Goal: Information Seeking & Learning: Learn about a topic

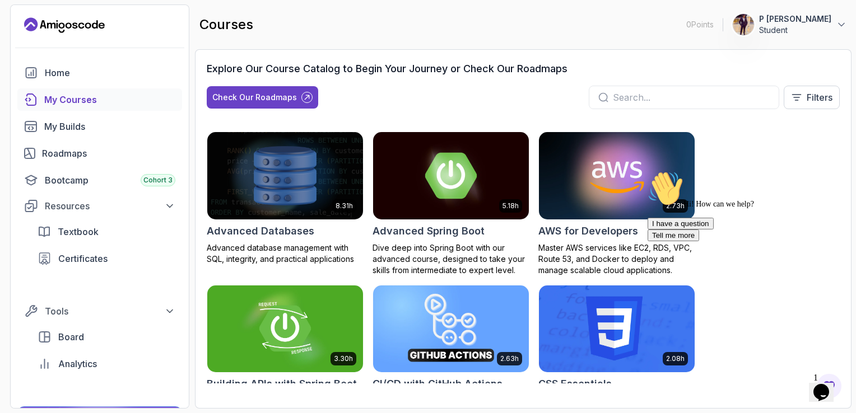
click at [647, 171] on icon "Chat attention grabber" at bounding box center [647, 171] width 0 height 0
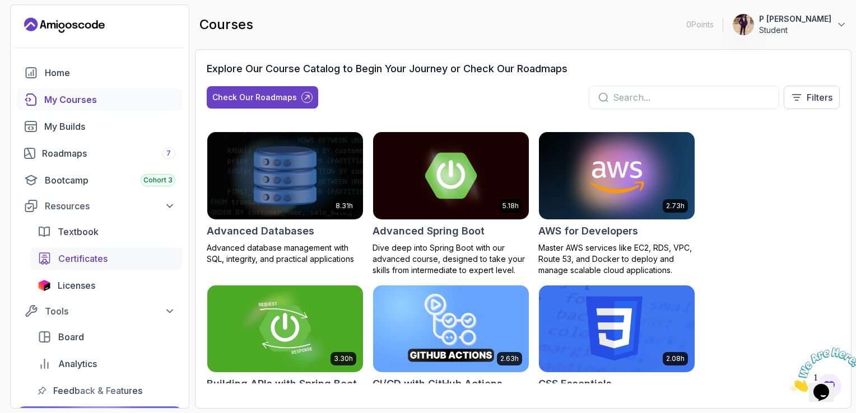
click at [126, 265] on link "Certificates" at bounding box center [106, 259] width 151 height 22
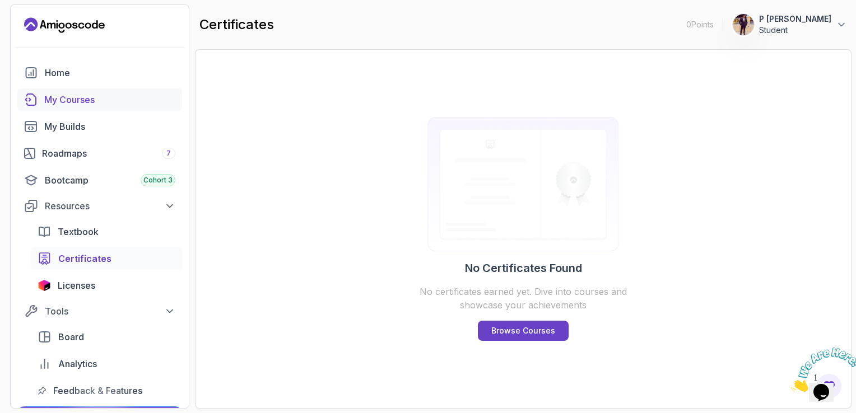
click at [97, 103] on div "My Courses" at bounding box center [109, 99] width 131 height 13
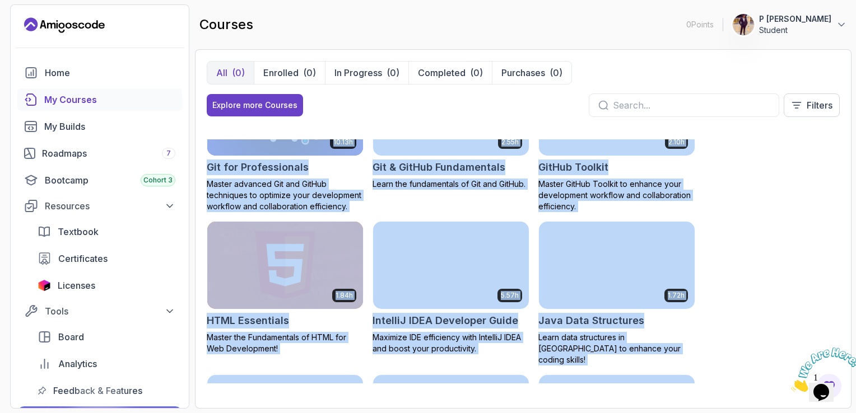
scroll to position [581, 0]
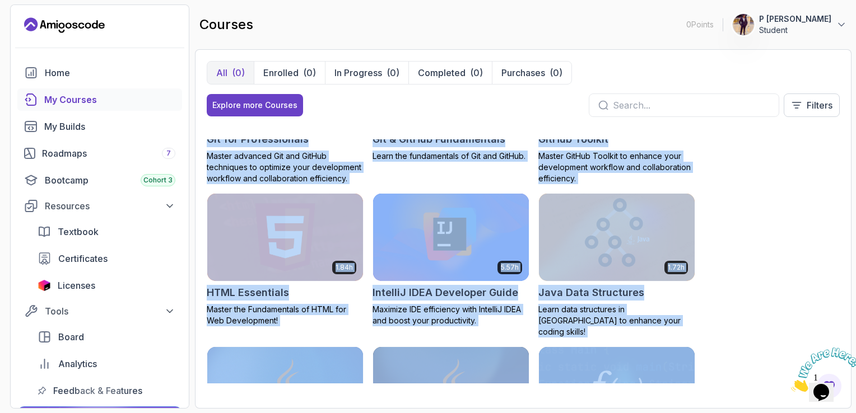
drag, startPoint x: 834, startPoint y: 153, endPoint x: 740, endPoint y: 335, distance: 204.6
click at [740, 335] on div "8.31h Advanced Databases Advanced database management with SQL, integrity, and …" at bounding box center [523, 261] width 633 height 244
drag, startPoint x: 740, startPoint y: 335, endPoint x: 748, endPoint y: 189, distance: 145.8
click at [748, 189] on div "8.31h Advanced Databases Advanced database management with SQL, integrity, and …" at bounding box center [523, 261] width 633 height 244
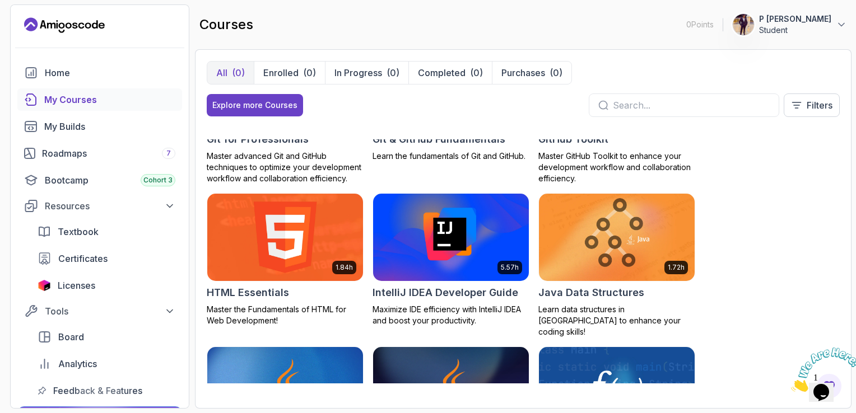
click at [284, 238] on img at bounding box center [285, 237] width 164 height 91
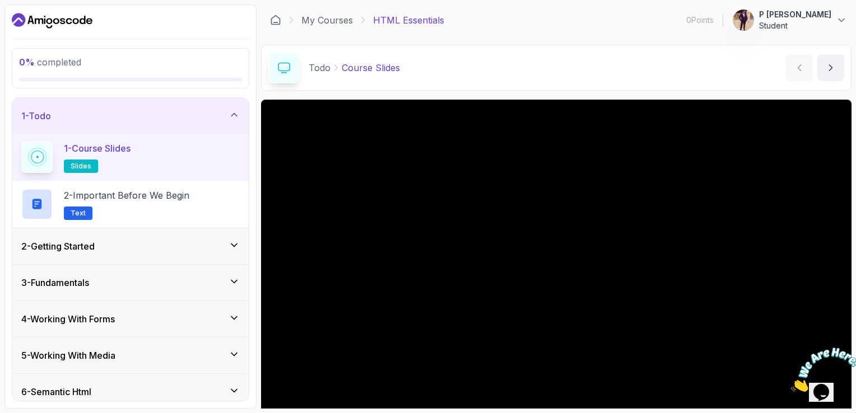
click at [82, 167] on span "slides" at bounding box center [81, 166] width 21 height 9
click at [74, 210] on span "Text" at bounding box center [78, 213] width 15 height 9
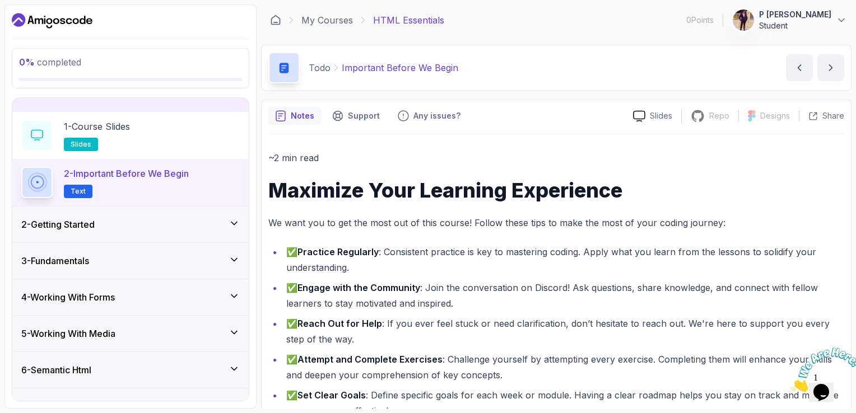
scroll to position [22, 0]
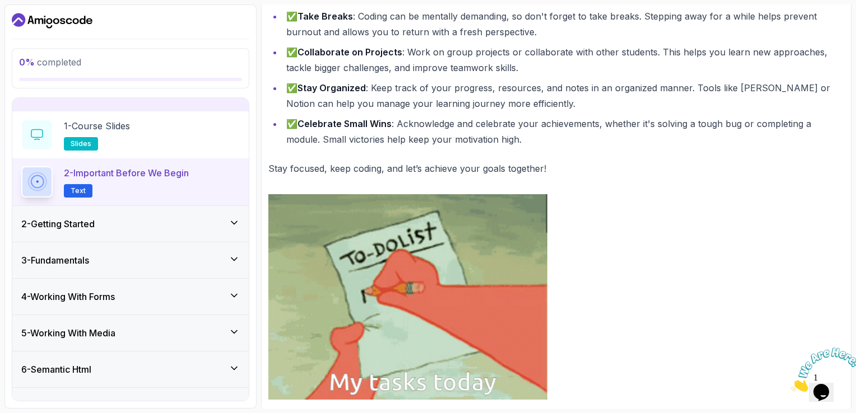
scroll to position [517, 0]
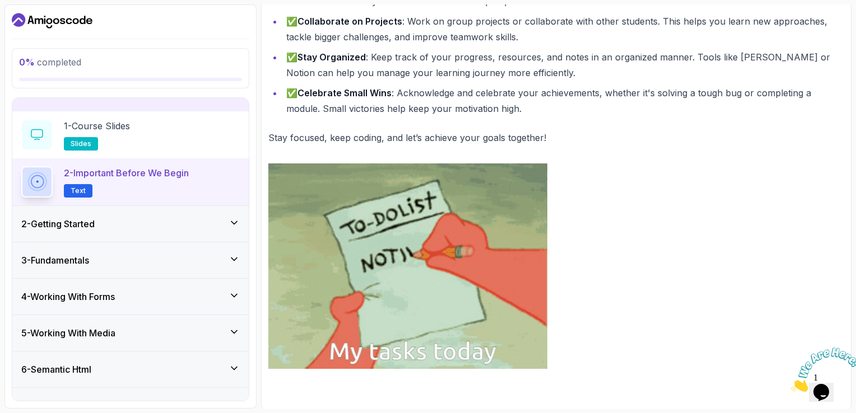
click at [208, 215] on div "2 - Getting Started" at bounding box center [130, 224] width 236 height 36
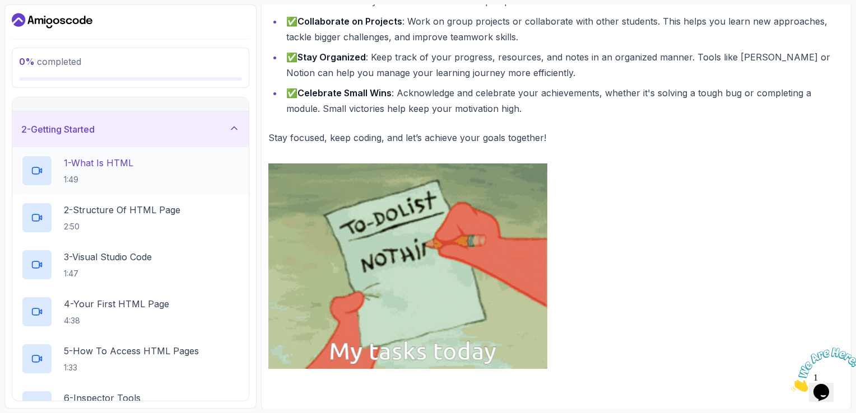
click at [90, 156] on p "1 - What Is HTML" at bounding box center [98, 162] width 69 height 13
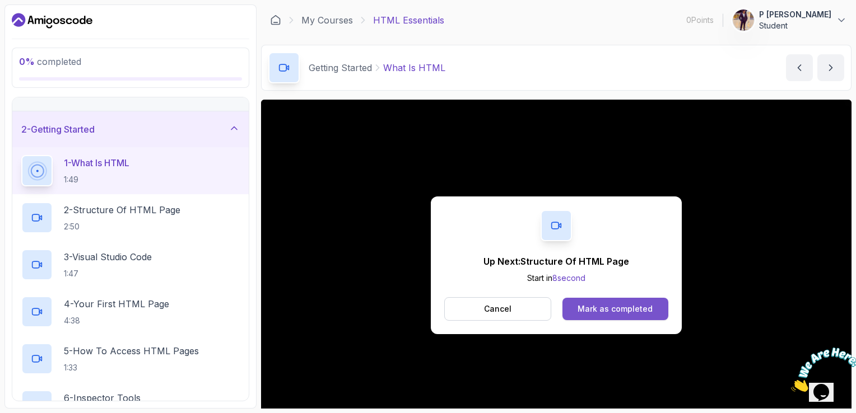
click at [629, 310] on div "Mark as completed" at bounding box center [614, 309] width 75 height 11
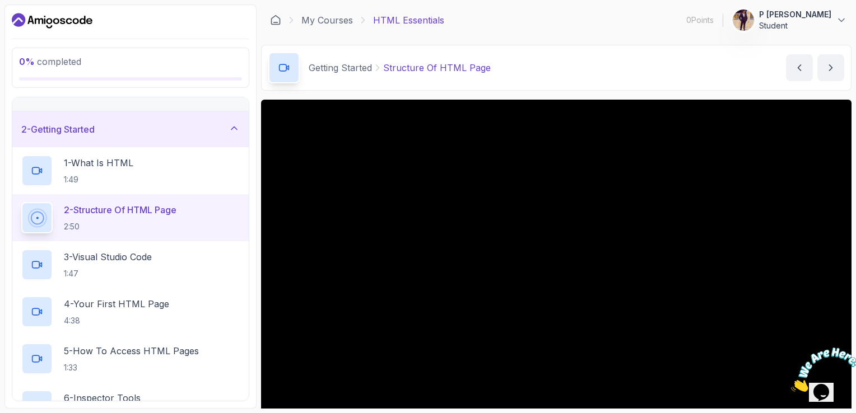
click at [110, 55] on p "0 % completed" at bounding box center [130, 61] width 223 height 13
click at [838, 18] on icon at bounding box center [840, 20] width 11 height 11
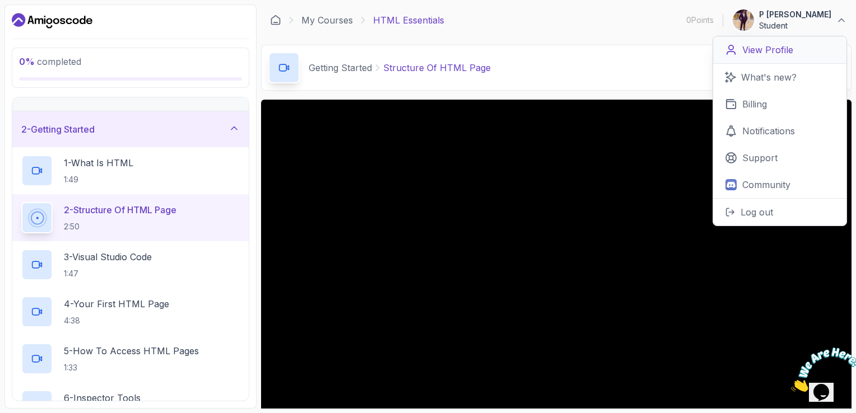
click at [811, 53] on link "View Profile" at bounding box center [779, 49] width 133 height 27
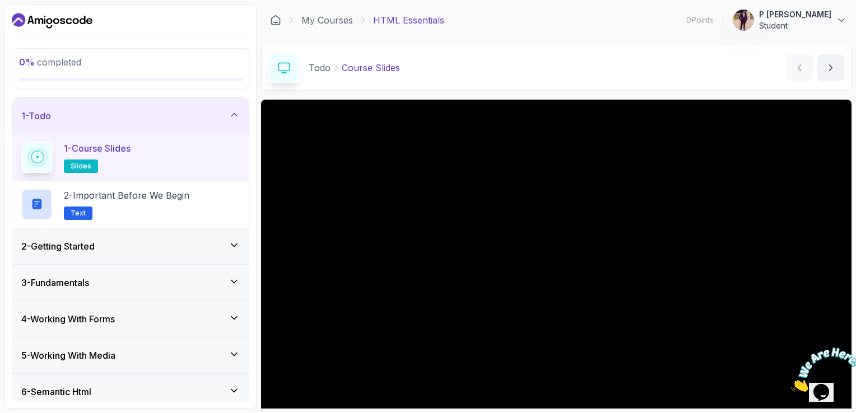
click at [78, 75] on div "0 % completed" at bounding box center [130, 68] width 223 height 26
click at [231, 245] on icon at bounding box center [233, 245] width 11 height 11
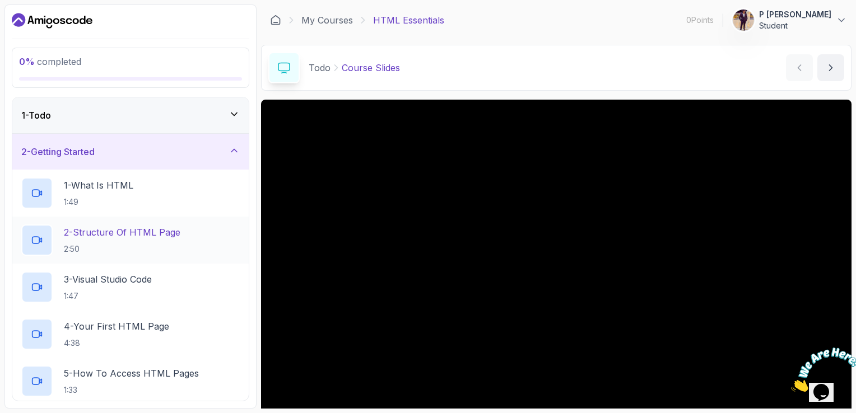
click at [163, 235] on p "2 - Structure Of HTML Page" at bounding box center [122, 232] width 116 height 13
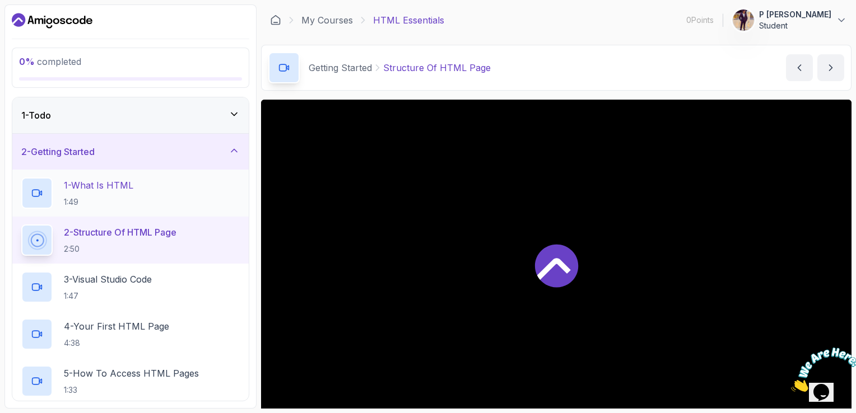
click at [143, 203] on div "1 - What Is HTML 1:49" at bounding box center [130, 193] width 218 height 31
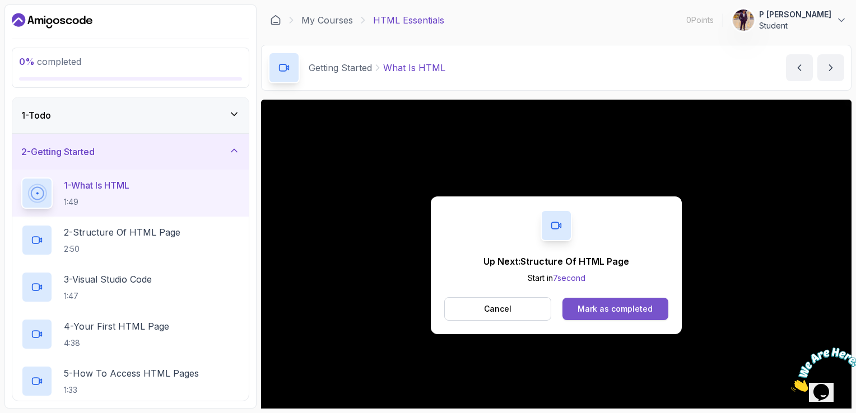
click at [653, 312] on button "Mark as completed" at bounding box center [615, 309] width 106 height 22
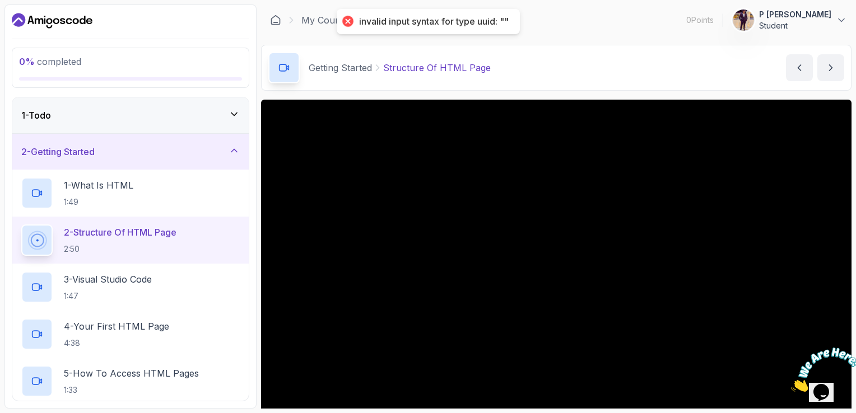
click at [435, 24] on div "invalid input syntax for type uuid: """ at bounding box center [434, 22] width 150 height 12
drag, startPoint x: 435, startPoint y: 24, endPoint x: 396, endPoint y: 14, distance: 39.4
click at [396, 14] on div "invalid input syntax for type uuid: """ at bounding box center [428, 21] width 183 height 25
click at [504, 20] on div "invalid input syntax for type uuid: """ at bounding box center [434, 22] width 150 height 12
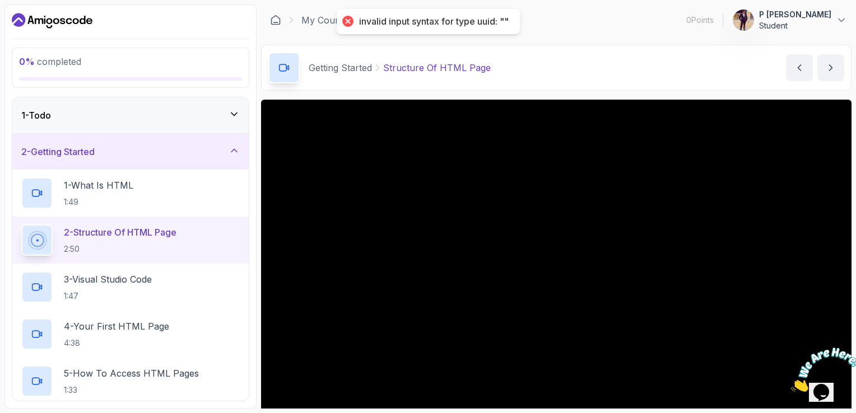
click at [504, 20] on div "invalid input syntax for type uuid: """ at bounding box center [434, 22] width 150 height 12
drag, startPoint x: 504, startPoint y: 20, endPoint x: 343, endPoint y: 16, distance: 161.3
click at [343, 16] on div "invalid input syntax for type uuid: """ at bounding box center [428, 21] width 183 height 25
click at [347, 24] on div at bounding box center [347, 21] width 16 height 16
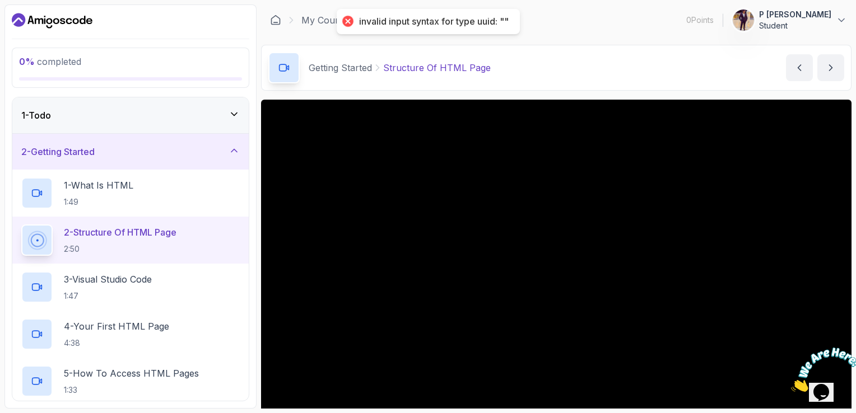
click at [347, 24] on div at bounding box center [347, 21] width 16 height 16
click at [212, 92] on div "0 % completed 1 - Todo 2 - Getting Started 1 - What Is HTML 1:49 2 - Structure …" at bounding box center [130, 206] width 252 height 404
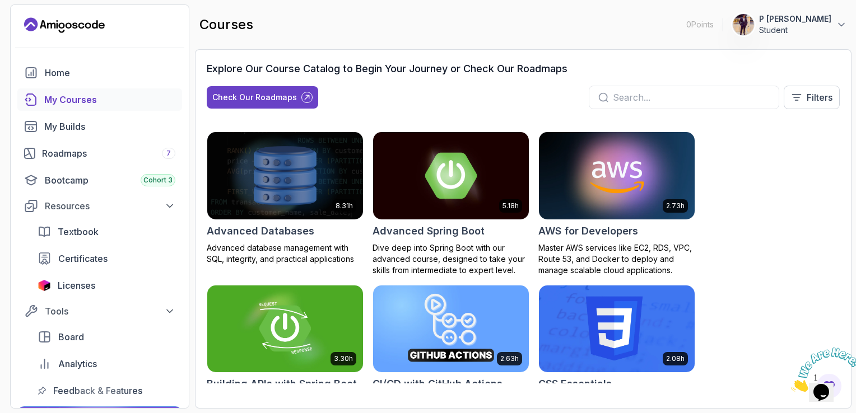
click at [152, 94] on div "My Courses" at bounding box center [109, 99] width 131 height 13
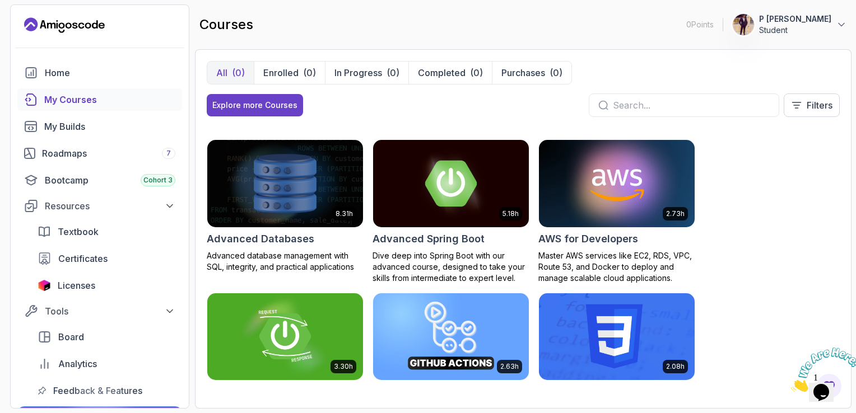
click at [152, 94] on div "My Courses" at bounding box center [109, 99] width 131 height 13
click at [82, 155] on div "Roadmaps 7" at bounding box center [108, 153] width 133 height 13
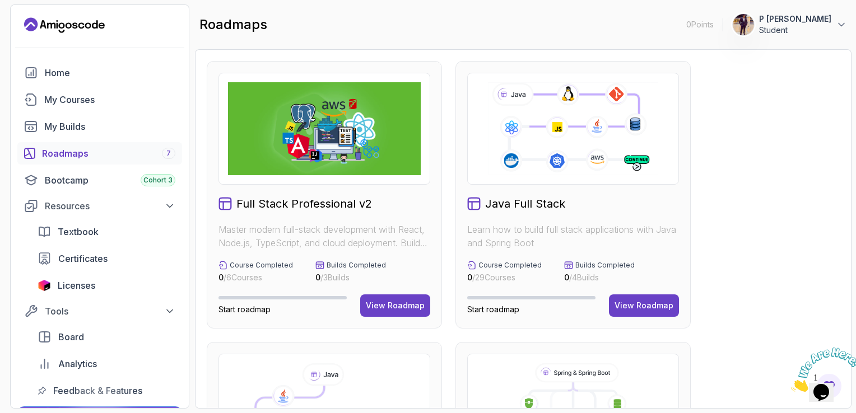
click at [791, 384] on icon "Close" at bounding box center [791, 389] width 0 height 10
drag, startPoint x: 762, startPoint y: 138, endPoint x: 656, endPoint y: 75, distance: 122.5
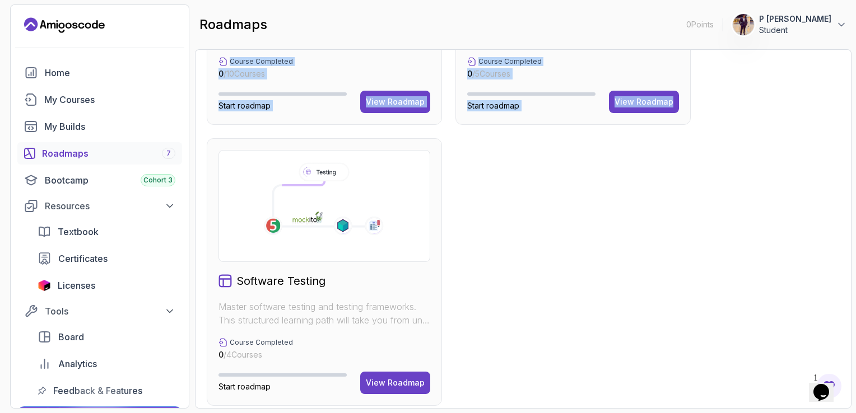
scroll to position [773, 0]
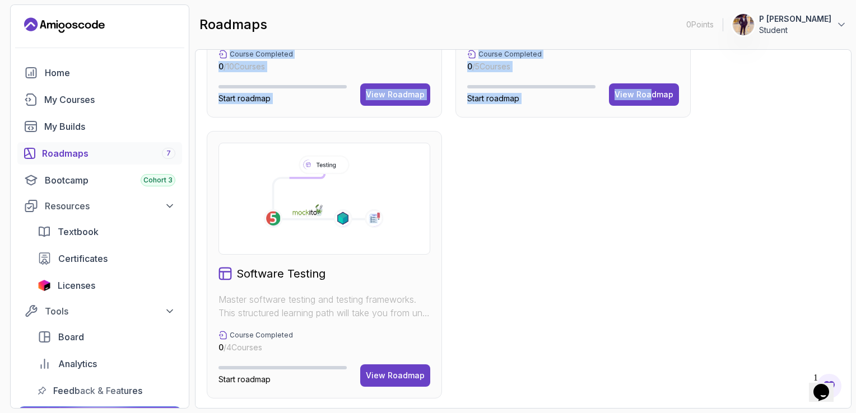
drag, startPoint x: 656, startPoint y: 75, endPoint x: 647, endPoint y: 158, distance: 83.4
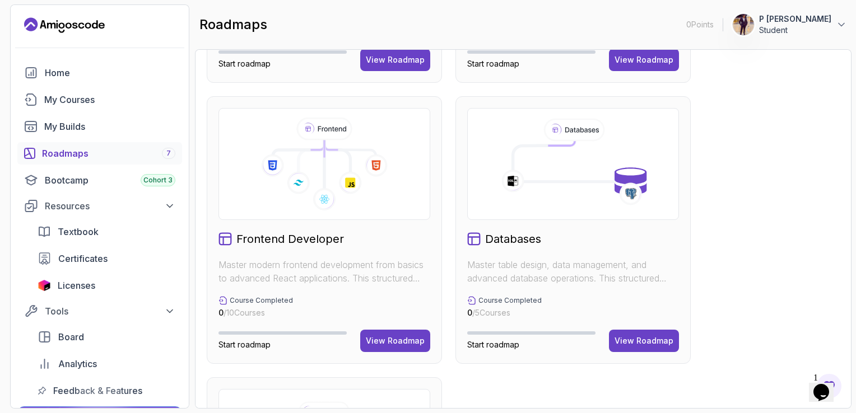
scroll to position [549, 0]
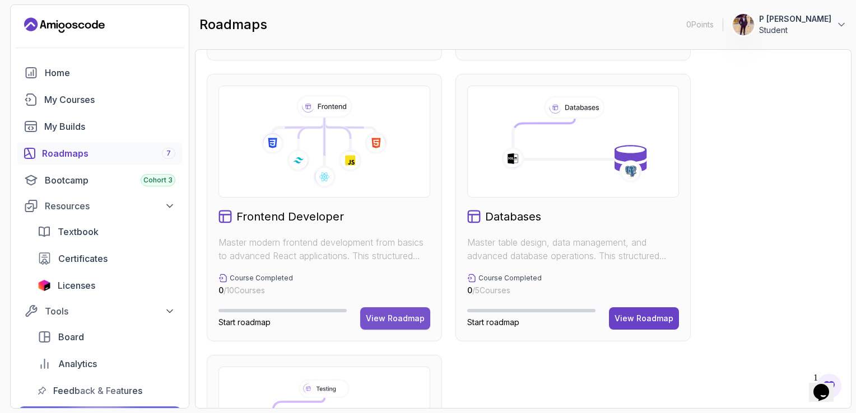
click at [406, 321] on div "View Roadmap" at bounding box center [395, 318] width 59 height 11
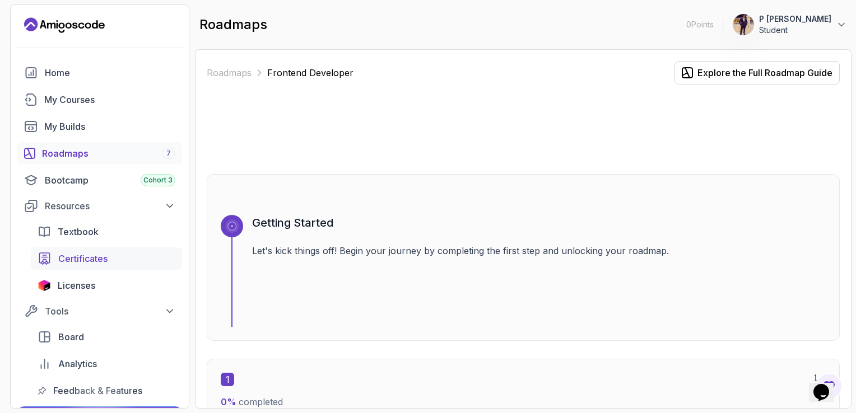
click at [125, 256] on div "Certificates" at bounding box center [116, 258] width 117 height 13
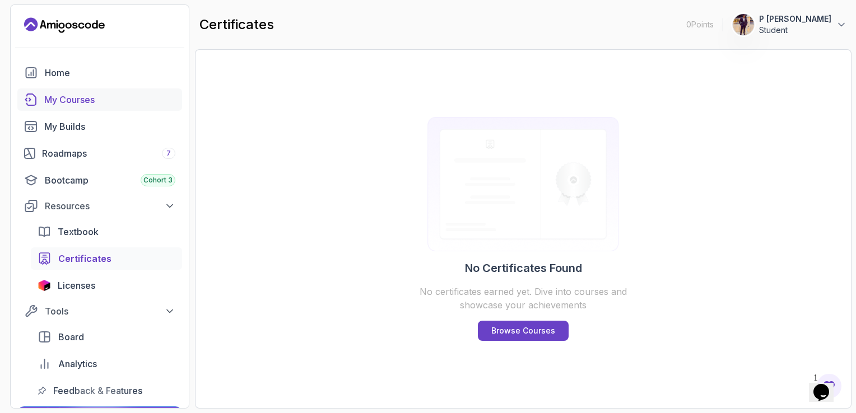
click at [88, 100] on div "My Courses" at bounding box center [109, 99] width 131 height 13
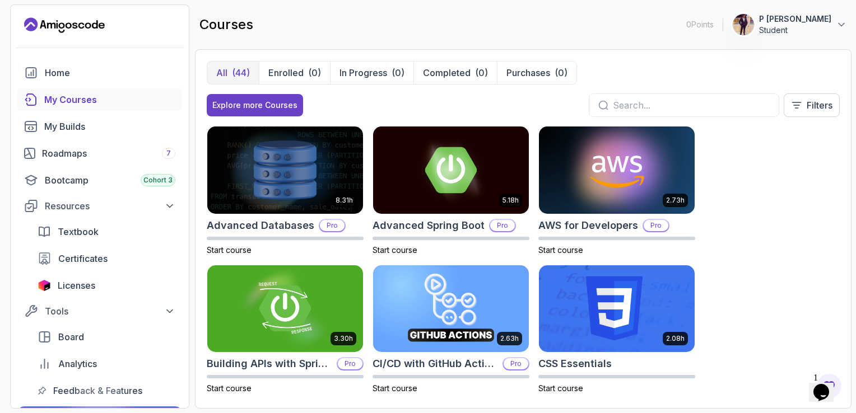
click at [628, 104] on input "text" at bounding box center [691, 105] width 157 height 13
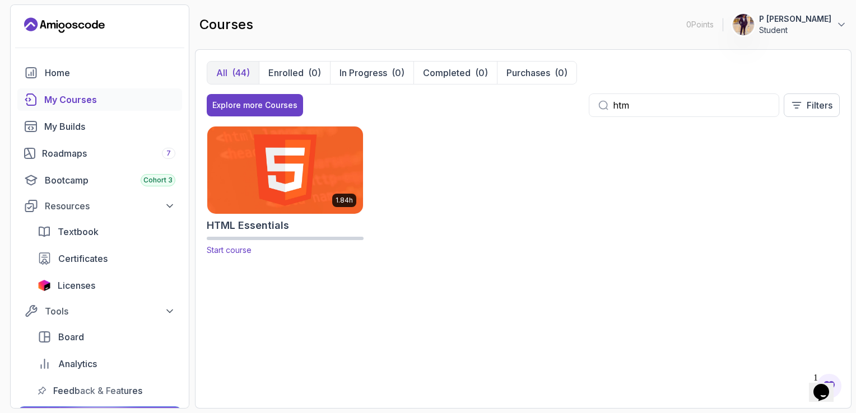
type input "htm"
click at [315, 174] on img at bounding box center [285, 169] width 164 height 91
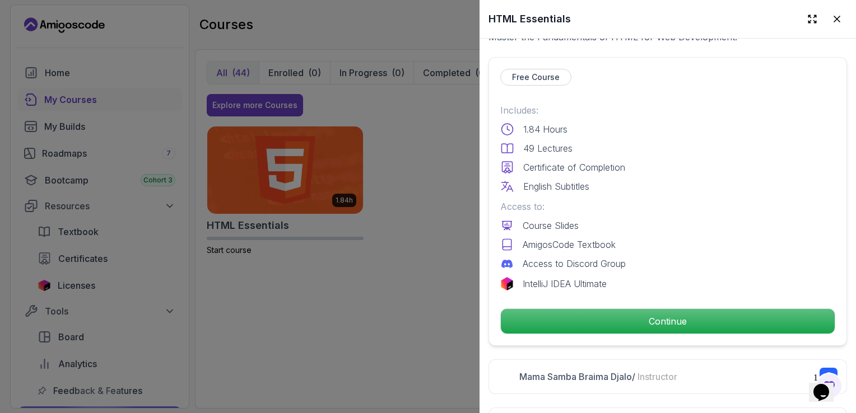
scroll to position [260, 0]
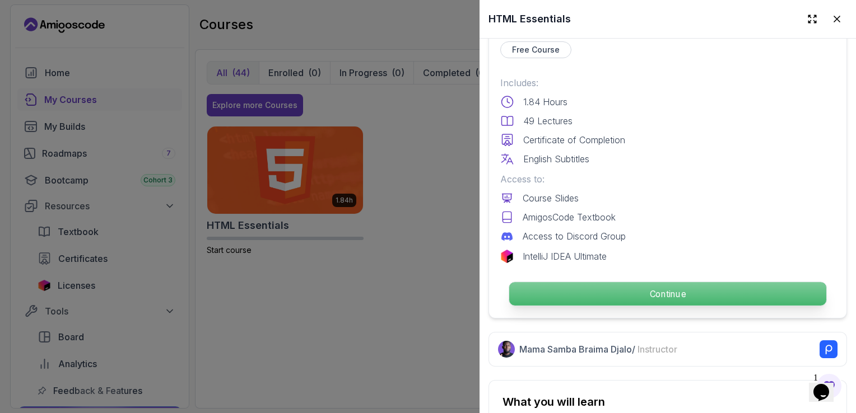
click at [658, 297] on p "Continue" at bounding box center [667, 294] width 317 height 24
click at [656, 286] on p "Continue" at bounding box center [667, 294] width 317 height 24
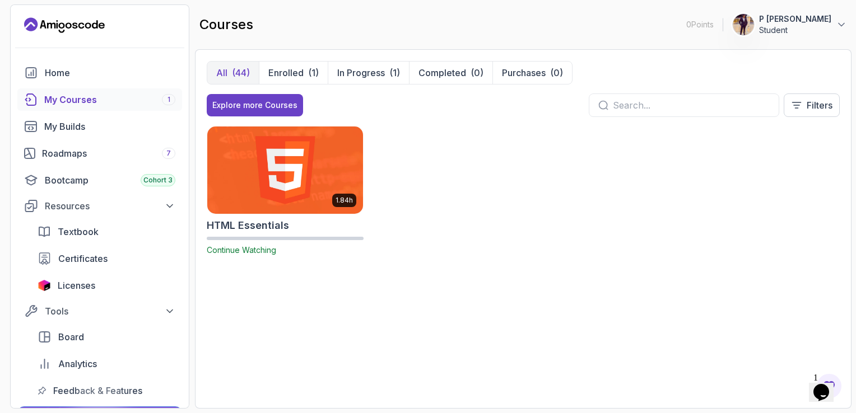
click at [628, 96] on div at bounding box center [684, 106] width 190 height 24
click at [248, 249] on span "Continue Watching" at bounding box center [241, 250] width 69 height 10
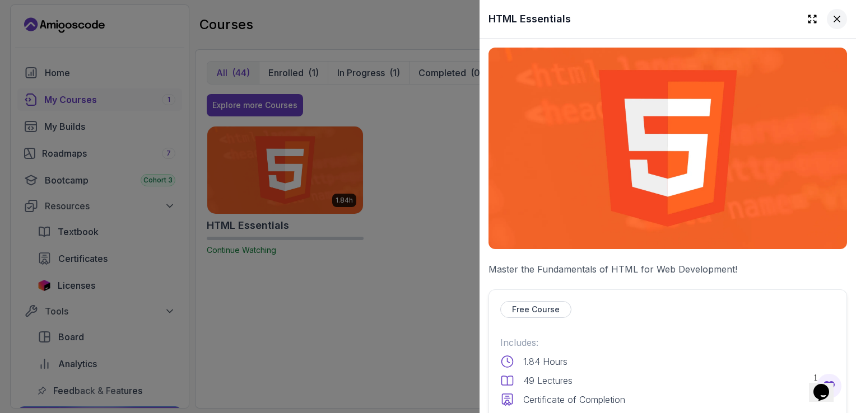
click at [831, 23] on icon at bounding box center [836, 18] width 11 height 11
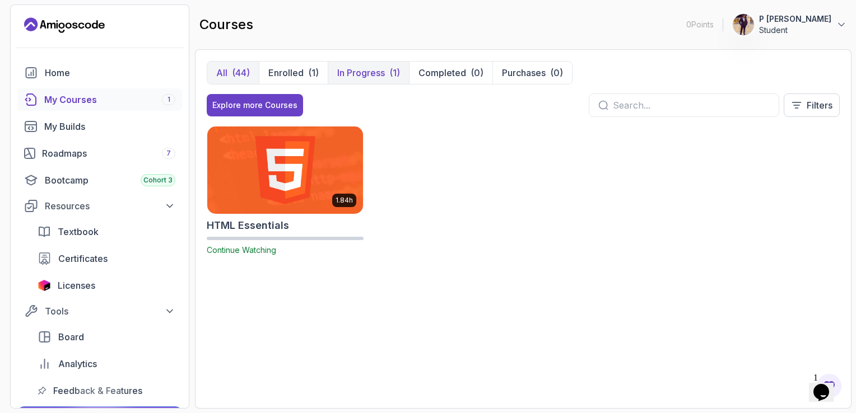
click at [377, 76] on p "In Progress" at bounding box center [361, 72] width 48 height 13
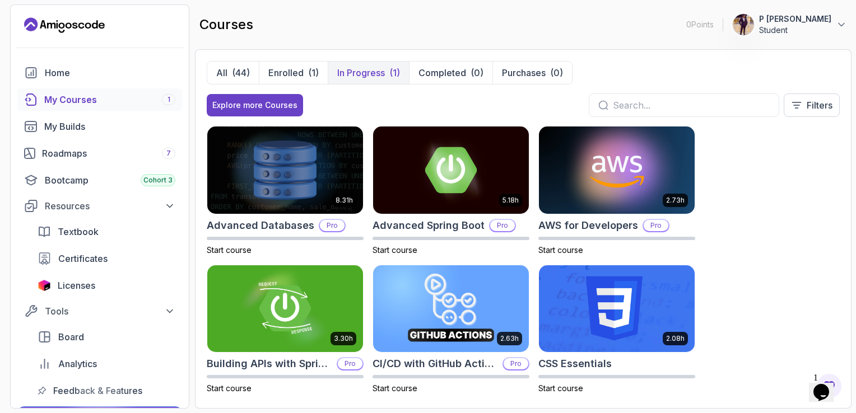
click at [372, 73] on p "In Progress" at bounding box center [361, 72] width 48 height 13
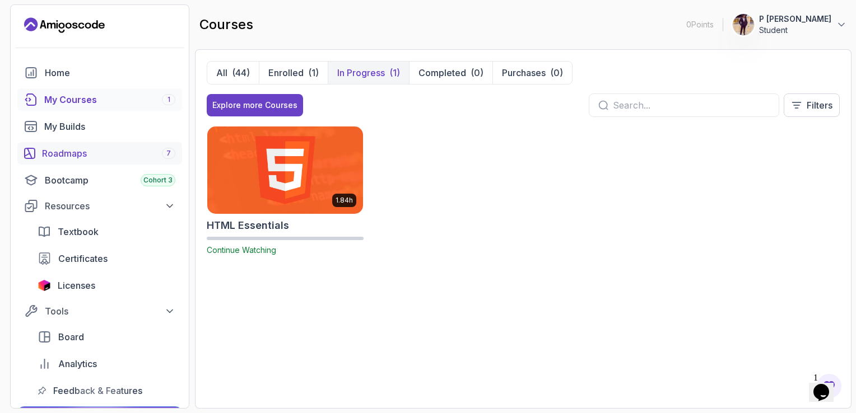
click at [116, 155] on div "Roadmaps 7" at bounding box center [108, 153] width 133 height 13
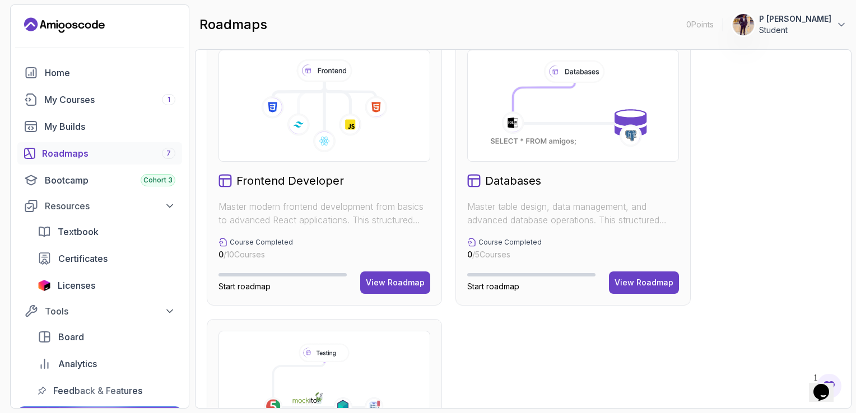
scroll to position [582, 0]
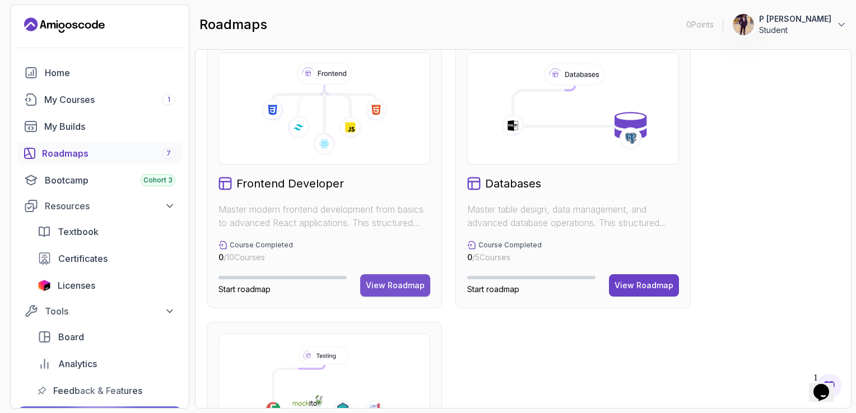
click at [421, 287] on div "View Roadmap" at bounding box center [395, 285] width 59 height 11
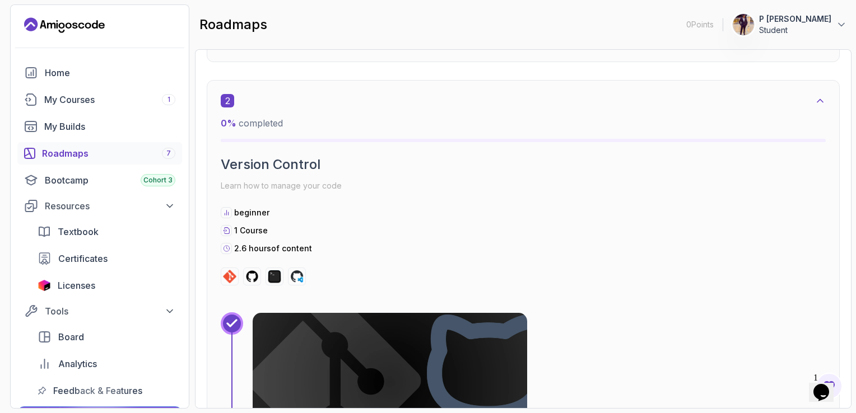
scroll to position [750, 0]
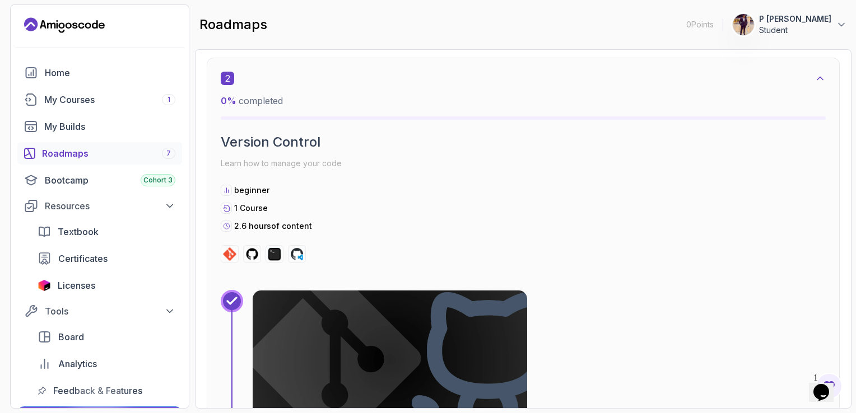
click at [132, 152] on div "Roadmaps 7" at bounding box center [108, 153] width 133 height 13
